Goal: Information Seeking & Learning: Learn about a topic

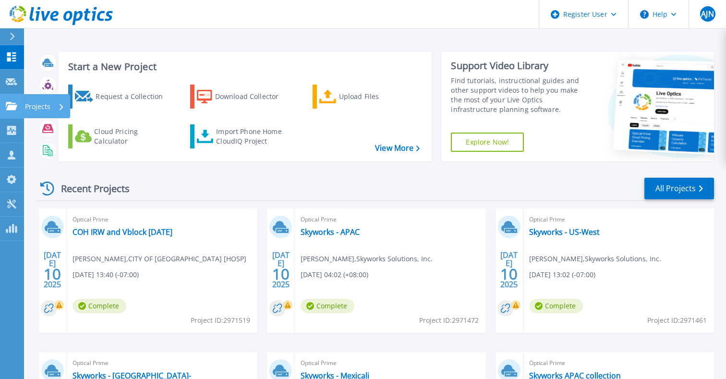
click at [12, 111] on link "Projects Projects" at bounding box center [12, 106] width 24 height 24
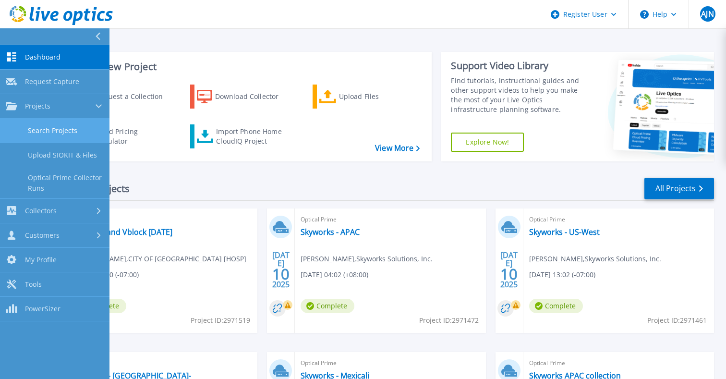
click at [38, 124] on link "Search Projects" at bounding box center [54, 131] width 109 height 24
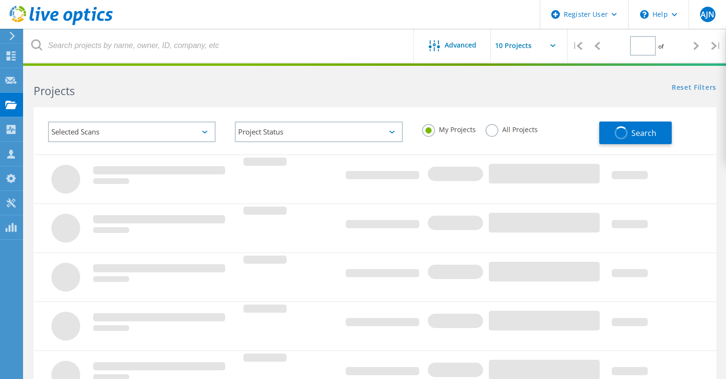
type input "1"
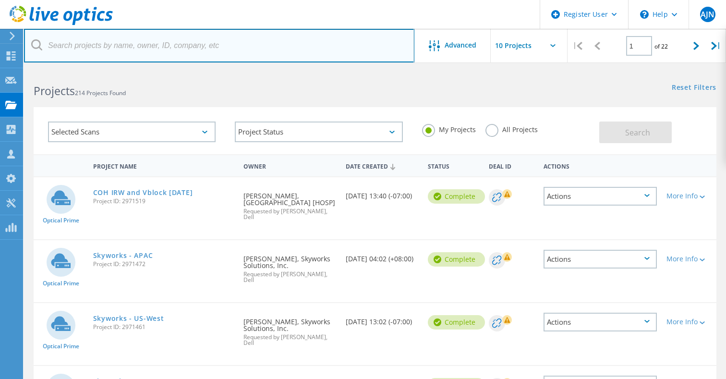
click at [113, 49] on input "text" at bounding box center [219, 46] width 390 height 34
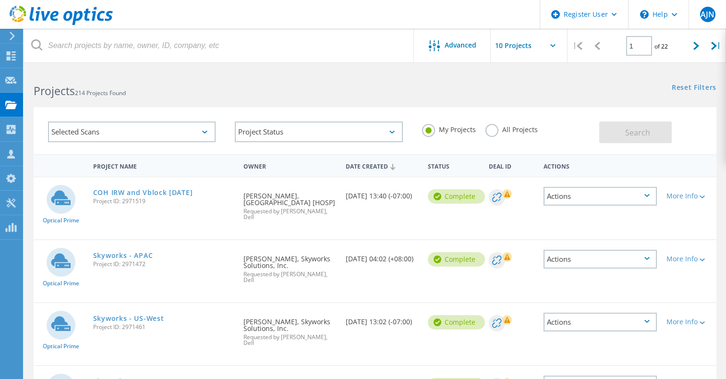
click at [486, 133] on label "All Projects" at bounding box center [511, 128] width 52 height 9
click at [0, 0] on input "All Projects" at bounding box center [0, 0] width 0 height 0
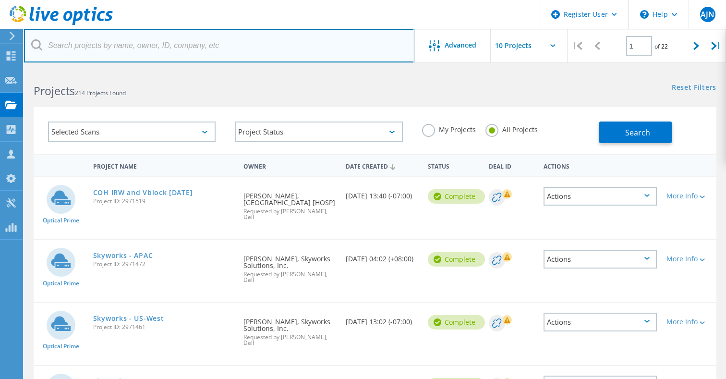
click at [213, 48] on input "text" at bounding box center [219, 46] width 390 height 34
paste input "2960763"
type input "2960763"
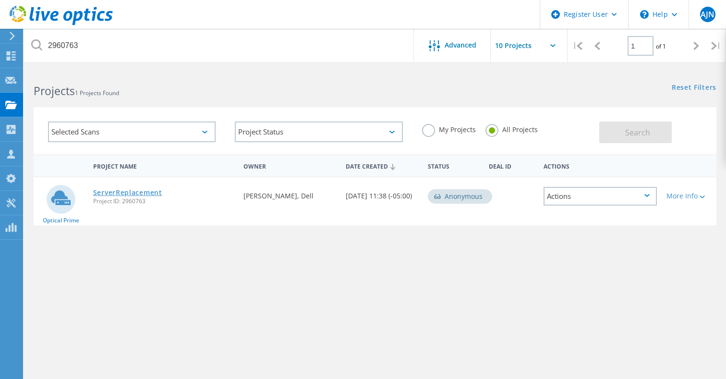
click at [125, 193] on link "ServerReplacement" at bounding box center [127, 192] width 69 height 7
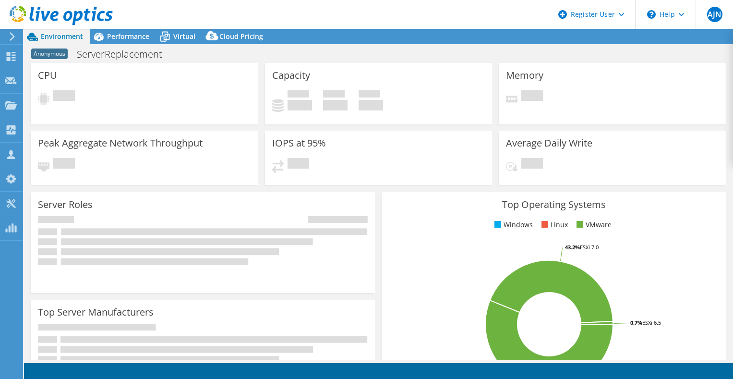
select select "USEast"
select select "USD"
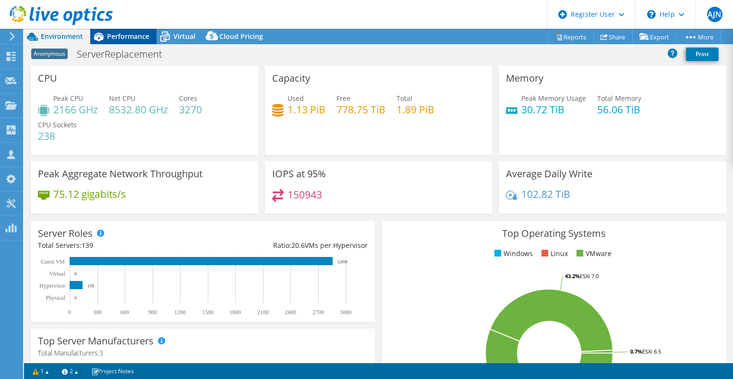
click at [120, 35] on span "Performance" at bounding box center [128, 36] width 42 height 9
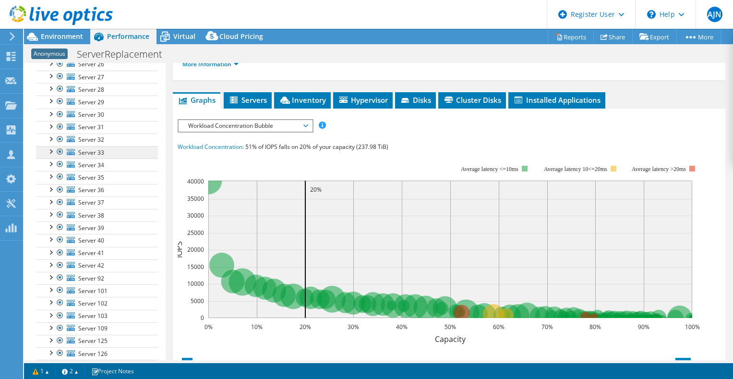
scroll to position [371, 0]
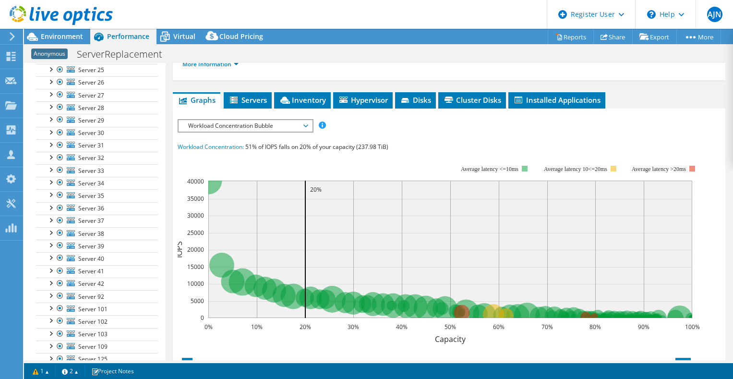
click at [304, 126] on span "Workload Concentration Bubble" at bounding box center [244, 126] width 123 height 12
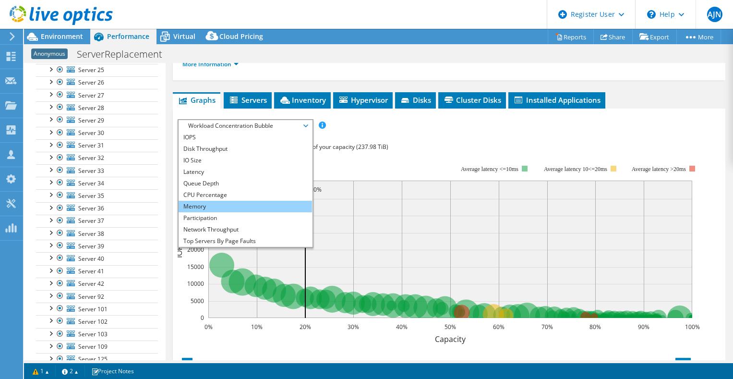
click at [242, 201] on li "Memory" at bounding box center [245, 207] width 133 height 12
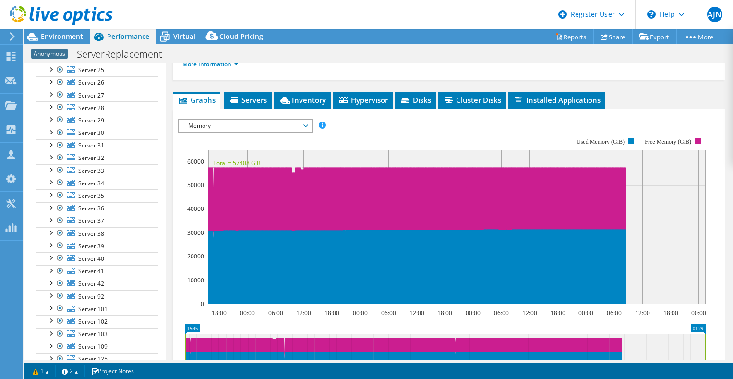
click at [303, 128] on span "Memory" at bounding box center [244, 126] width 123 height 12
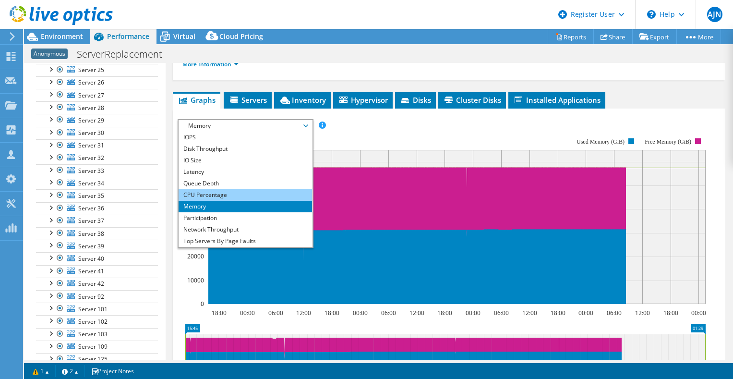
click at [271, 194] on li "CPU Percentage" at bounding box center [245, 195] width 133 height 12
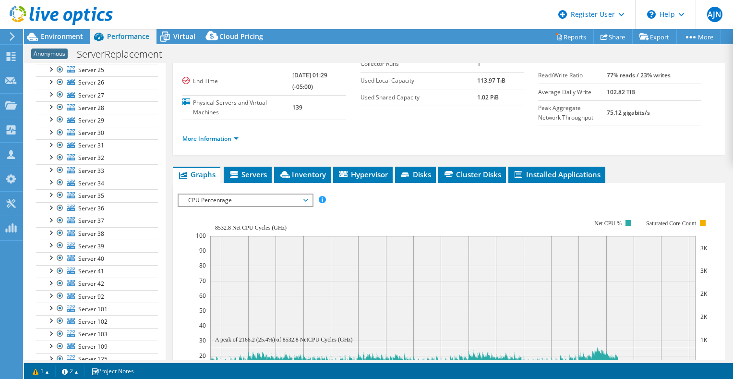
scroll to position [64, 0]
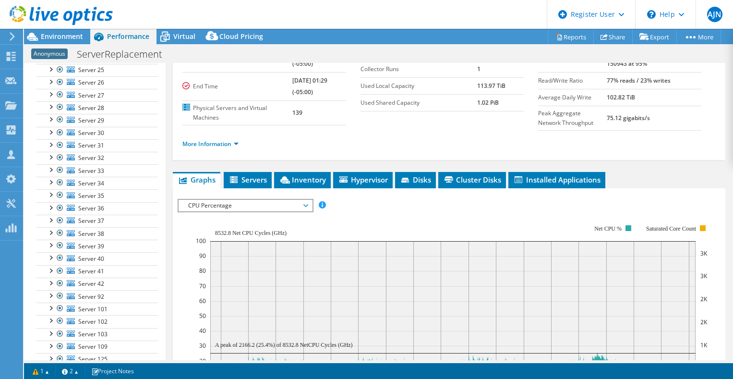
click at [317, 170] on div "Project Details Duration 4 days, 9 hr, 44 min Start Time [DATE] 15:45 (-05:00) …" at bounding box center [449, 299] width 567 height 601
click at [311, 178] on span "Inventory" at bounding box center [302, 180] width 47 height 10
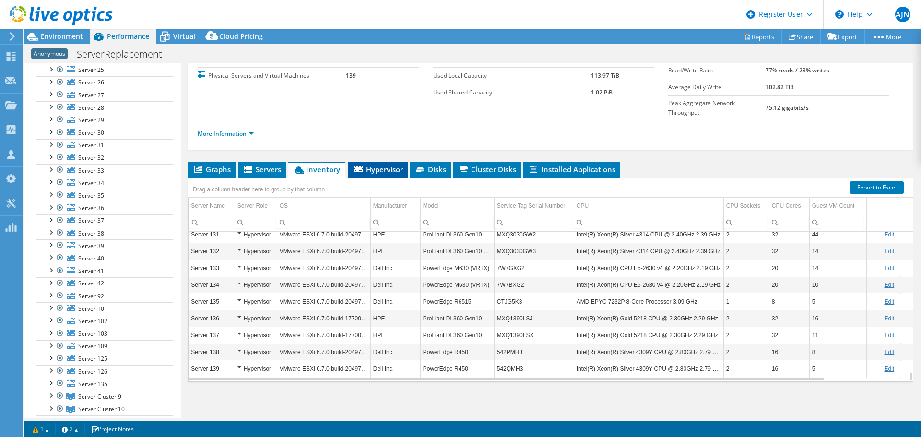
scroll to position [55, 0]
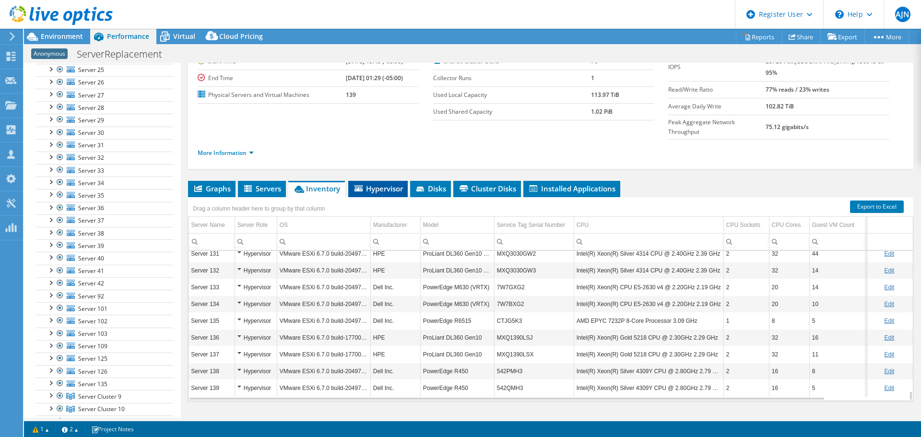
click at [384, 184] on span "Hypervisor" at bounding box center [378, 189] width 50 height 10
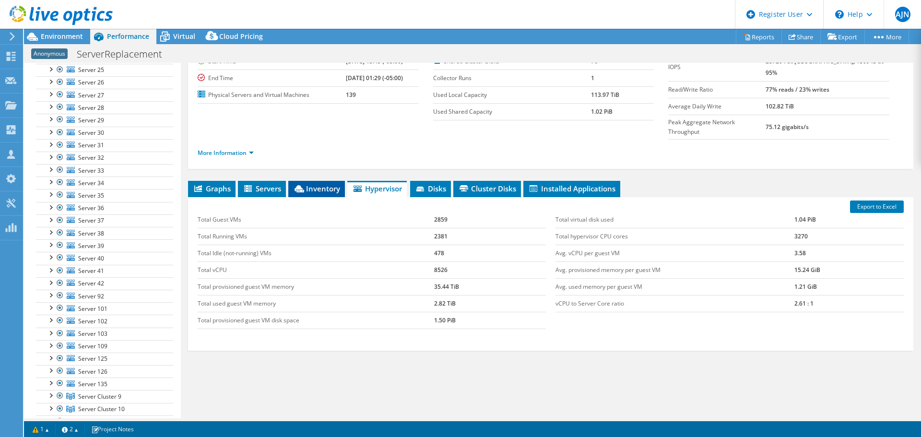
click at [318, 184] on span "Inventory" at bounding box center [316, 189] width 47 height 10
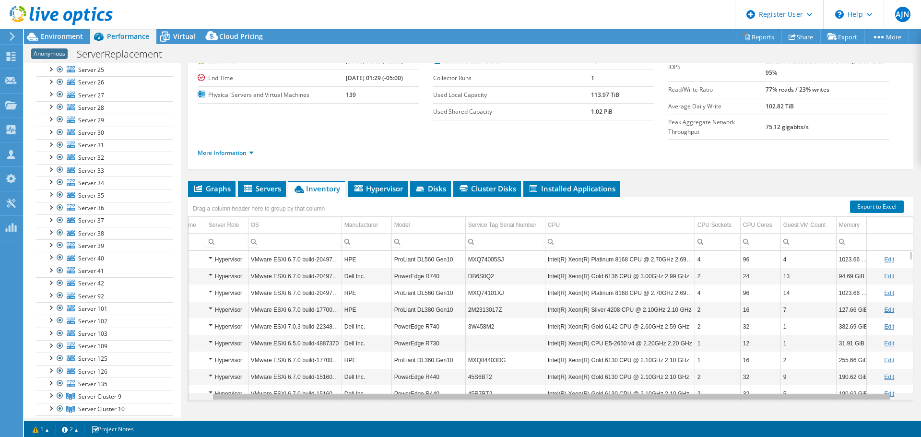
scroll to position [0, 41]
drag, startPoint x: 446, startPoint y: 380, endPoint x: 606, endPoint y: 354, distance: 162.0
click at [583, 378] on body "AJN Dell User [PERSON_NAME] [PERSON_NAME][EMAIL_ADDRESS][DOMAIN_NAME] Dell My P…" at bounding box center [460, 218] width 921 height 437
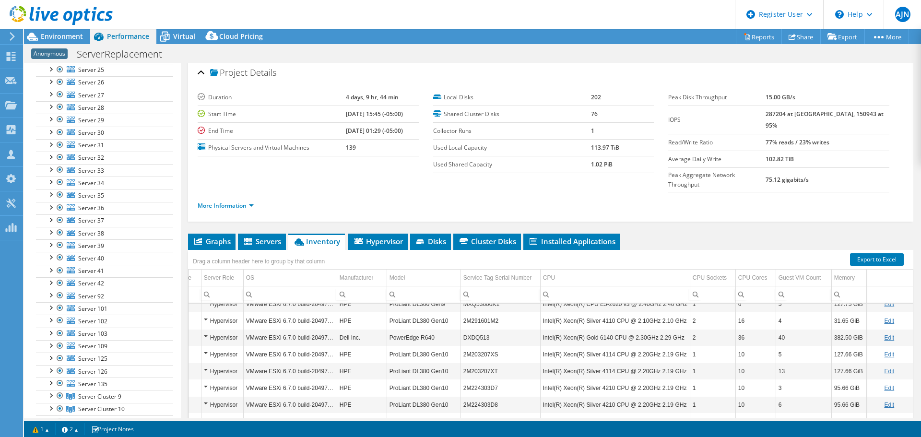
scroll to position [0, 0]
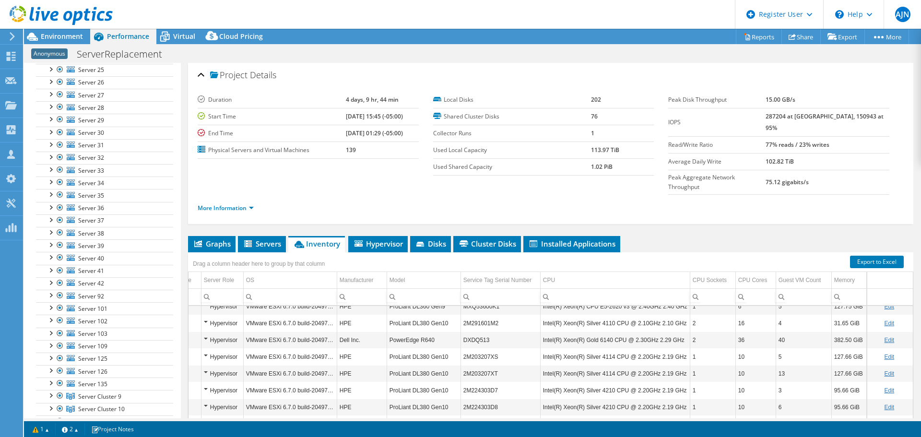
click at [418, 365] on td "ProLiant DL380 Gen10" at bounding box center [424, 373] width 74 height 17
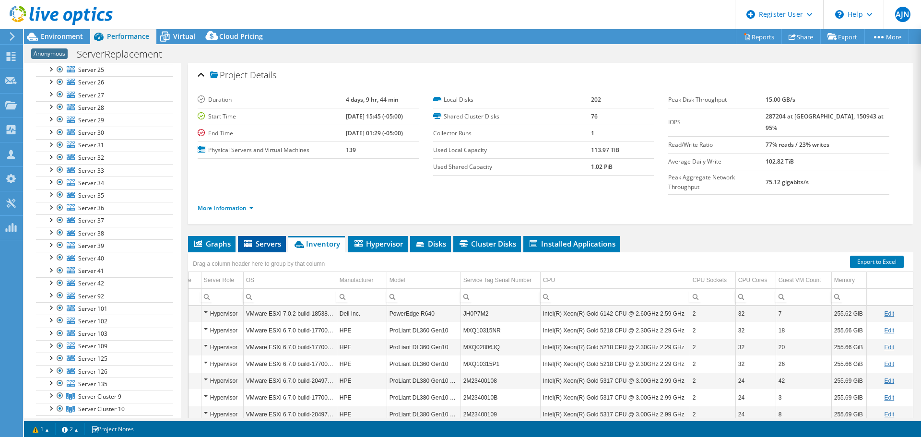
click at [263, 239] on span "Servers" at bounding box center [262, 244] width 38 height 10
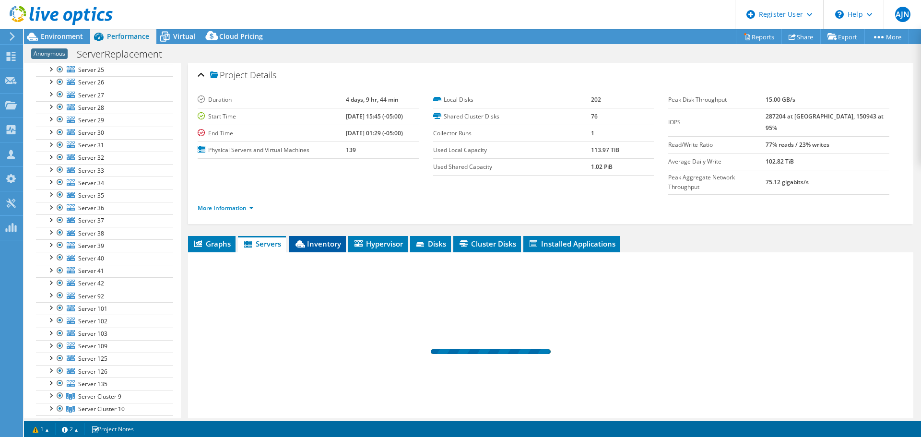
click at [315, 239] on span "Inventory" at bounding box center [317, 244] width 47 height 10
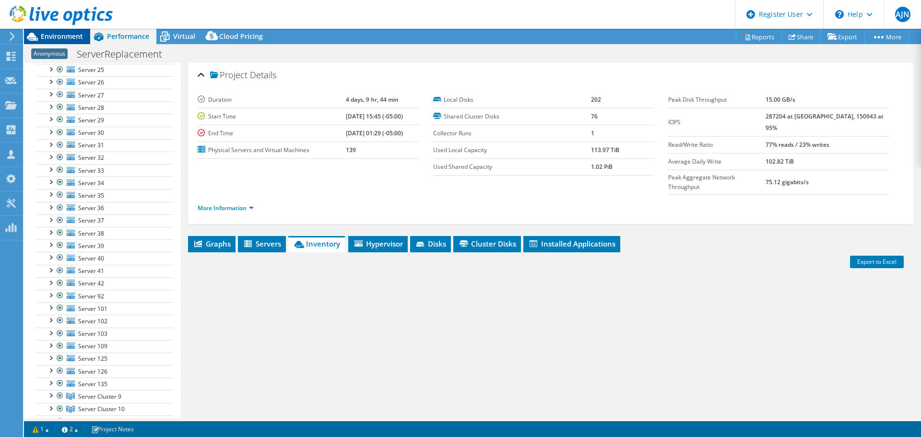
click at [62, 33] on span "Environment" at bounding box center [62, 36] width 42 height 9
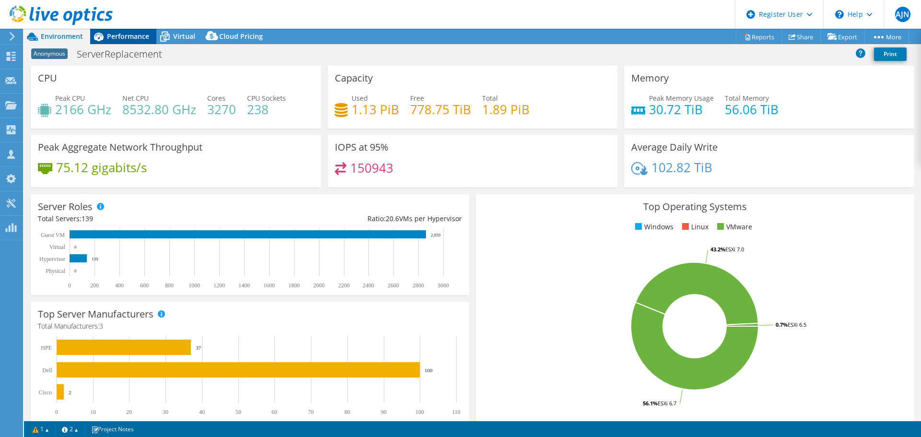
click at [129, 37] on span "Performance" at bounding box center [128, 36] width 42 height 9
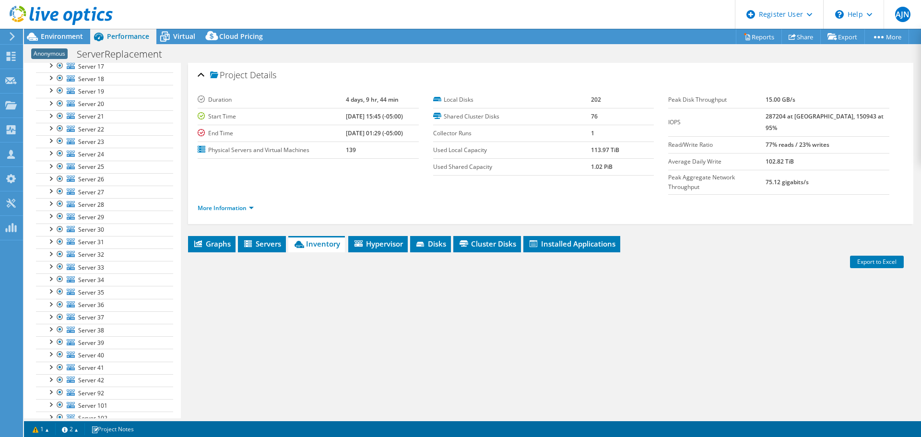
scroll to position [336, 0]
click at [54, 34] on span "Environment" at bounding box center [62, 36] width 42 height 9
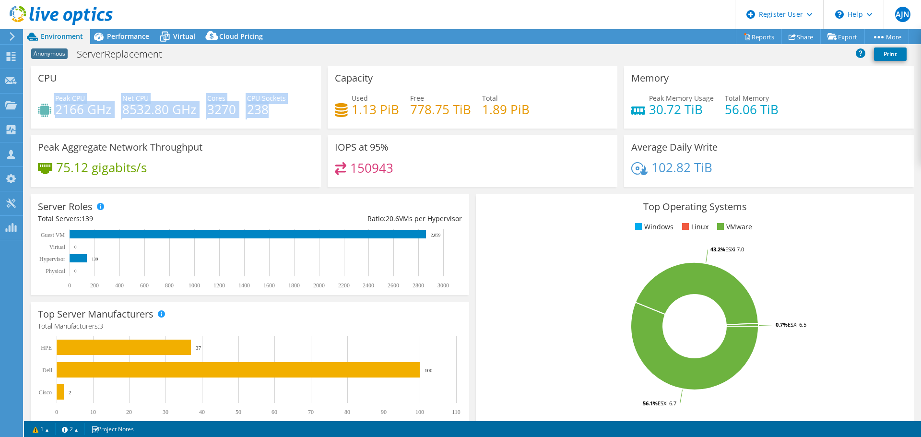
drag, startPoint x: 272, startPoint y: 112, endPoint x: 34, endPoint y: 104, distance: 237.7
click at [34, 104] on div "CPU Peak CPU 2166 GHz Net CPU 8532.80 GHz Cores 3270 CPU Sockets 238" at bounding box center [176, 97] width 290 height 63
copy div "Peak CPU 2166 GHz Net CPU 8532.80 GHz Cores 3270 CPU Sockets 238"
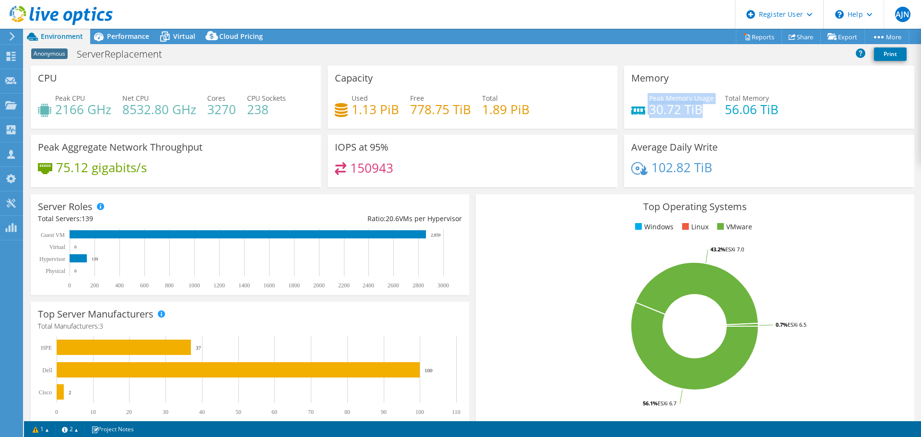
drag, startPoint x: 700, startPoint y: 112, endPoint x: 640, endPoint y: 108, distance: 60.1
click at [640, 108] on div "Peak Memory Usage 30.72 TiB" at bounding box center [673, 104] width 83 height 22
copy div "Peak Memory Usage 30.72 TiB"
click at [667, 105] on h4 "30.72 TiB" at bounding box center [681, 109] width 65 height 11
drag, startPoint x: 695, startPoint y: 107, endPoint x: 651, endPoint y: 99, distance: 44.3
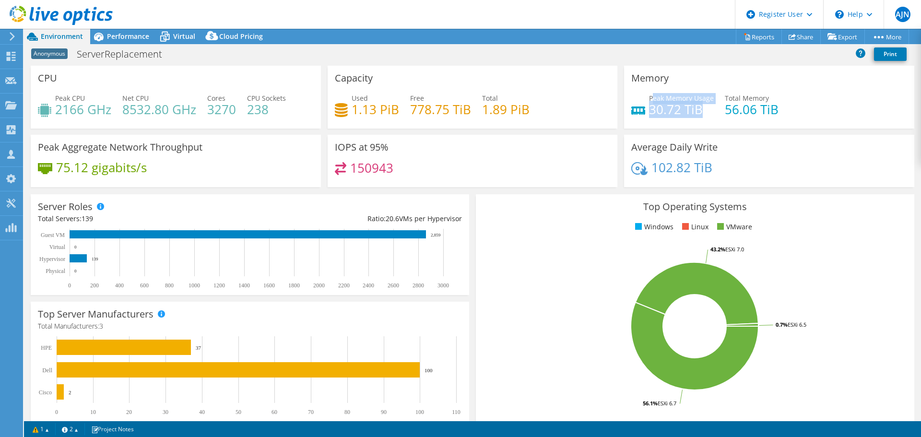
click at [649, 97] on div "Peak Memory Usage 30.72 TiB" at bounding box center [681, 104] width 65 height 22
click at [655, 108] on h4 "30.72 TiB" at bounding box center [681, 109] width 65 height 11
drag, startPoint x: 696, startPoint y: 111, endPoint x: 643, endPoint y: 98, distance: 54.2
click at [643, 98] on div "Peak Memory Usage 30.72 TiB" at bounding box center [673, 104] width 83 height 22
copy div "Peak Memory Usage 30.72 TiB"
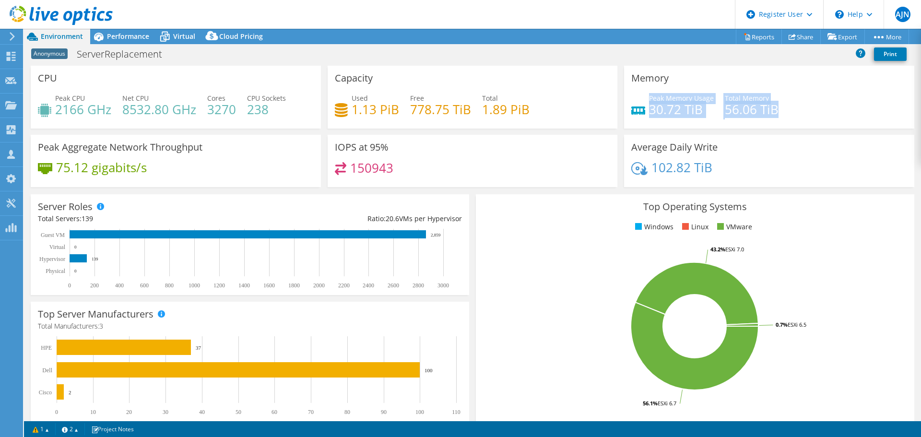
drag, startPoint x: 774, startPoint y: 109, endPoint x: 644, endPoint y: 96, distance: 130.2
click at [644, 96] on div "Peak Memory Usage 30.72 TiB Total Memory 56.06 TiB" at bounding box center [770, 108] width 276 height 31
copy div "Peak Memory Usage 30.72 TiB Total Memory 56.06 TiB"
